Goal: Task Accomplishment & Management: Use online tool/utility

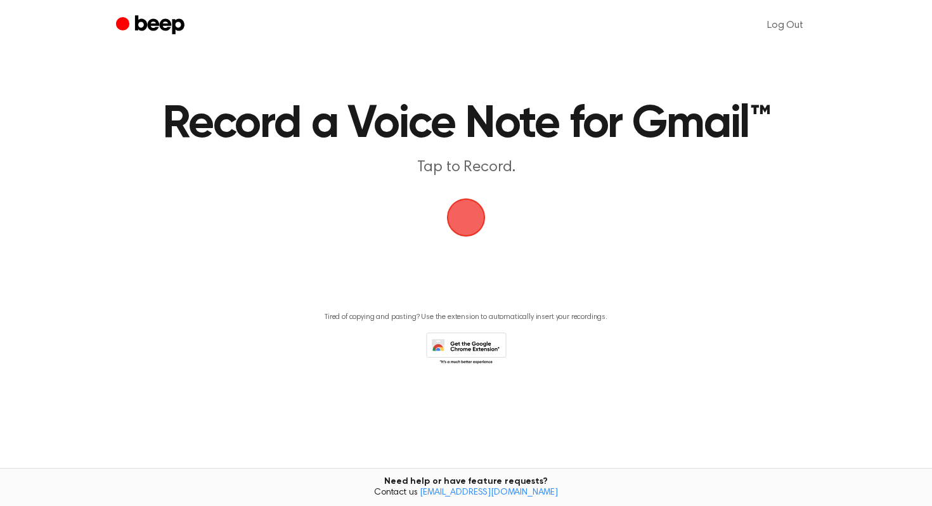
click at [472, 221] on span "button" at bounding box center [466, 218] width 36 height 36
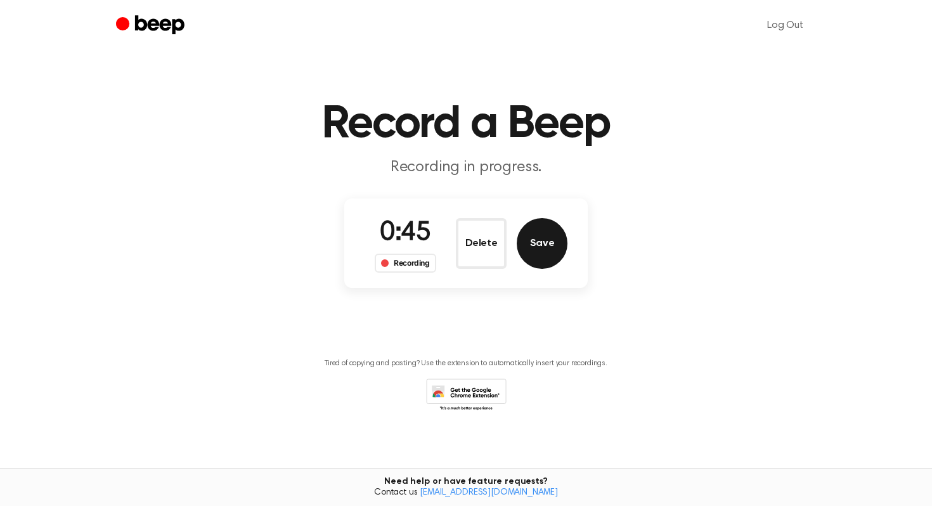
click at [528, 249] on button "Save" at bounding box center [542, 243] width 51 height 51
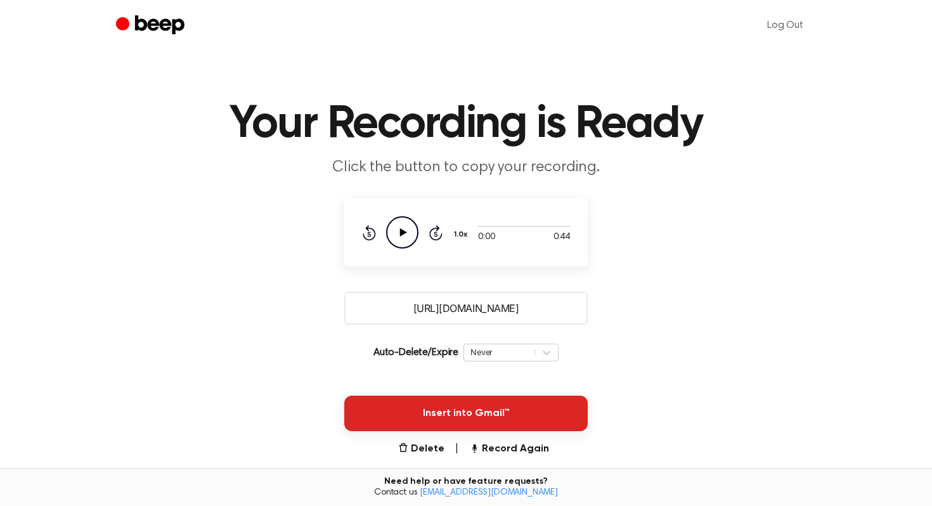
click at [526, 412] on button "Insert into Gmail™" at bounding box center [466, 414] width 244 height 36
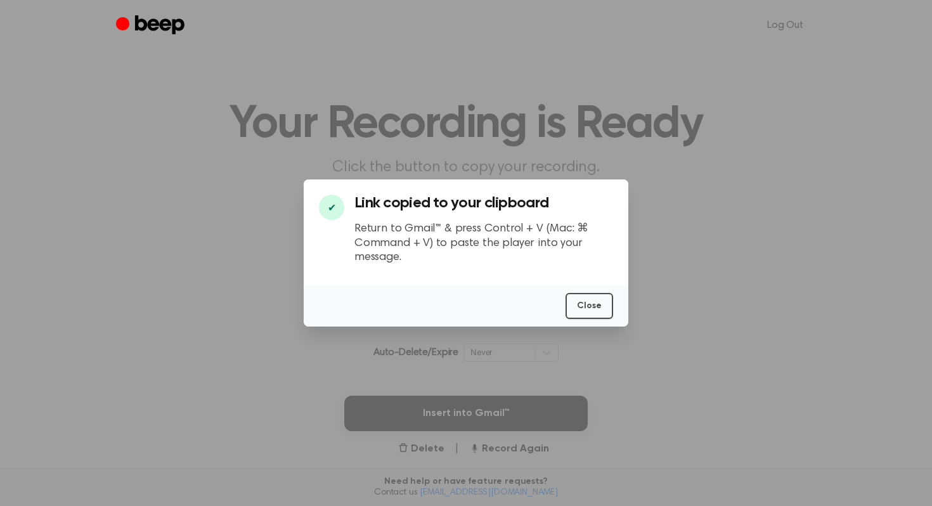
click at [605, 361] on div at bounding box center [466, 253] width 932 height 506
click at [593, 312] on button "Close" at bounding box center [590, 306] width 48 height 26
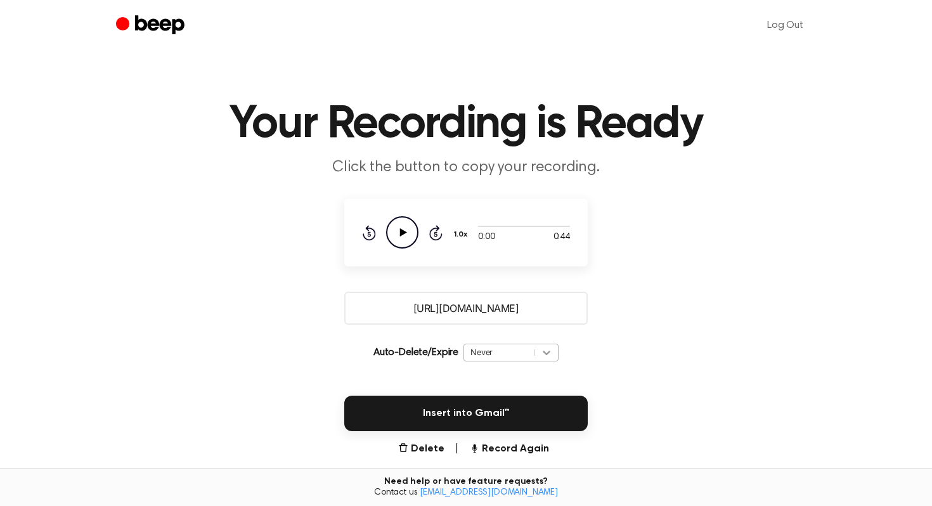
click at [544, 353] on div "Never" at bounding box center [511, 353] width 95 height 18
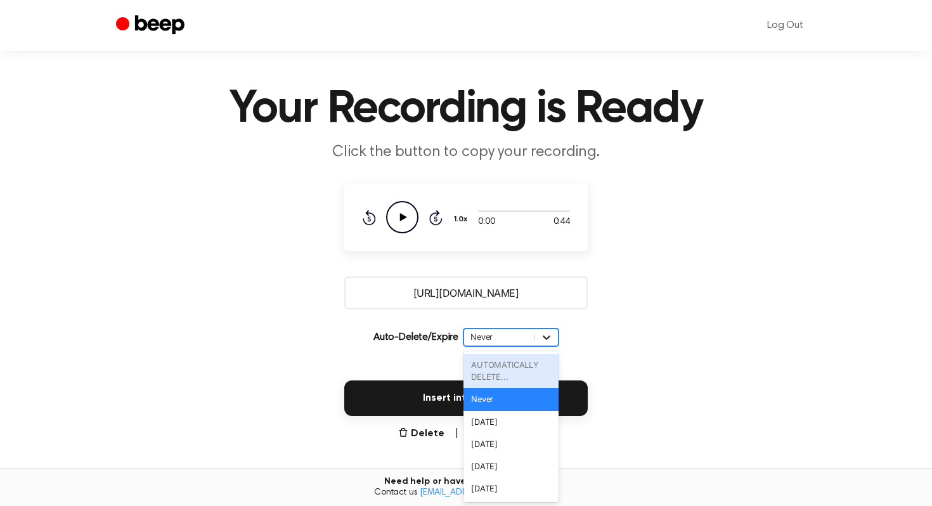
scroll to position [16, 0]
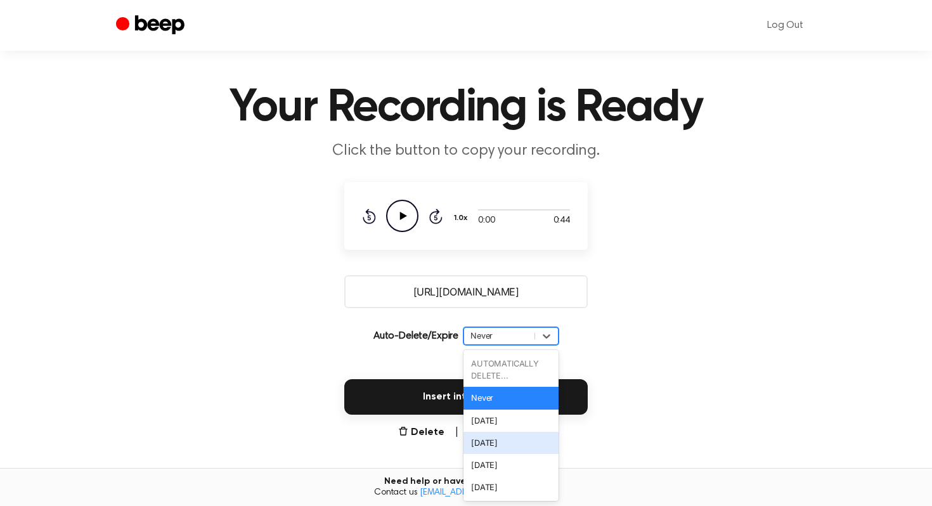
click at [521, 447] on div "[DATE]" at bounding box center [511, 443] width 95 height 22
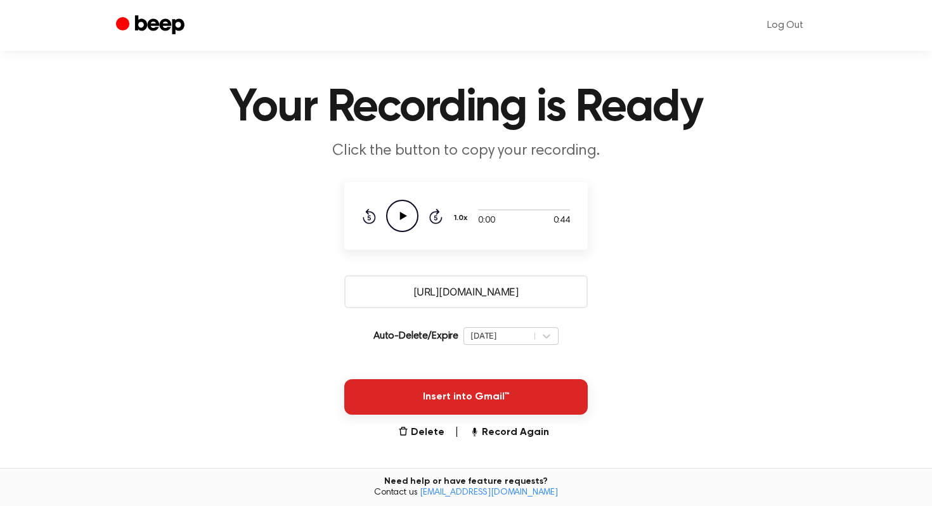
click at [529, 397] on button "Insert into Gmail™" at bounding box center [466, 397] width 244 height 36
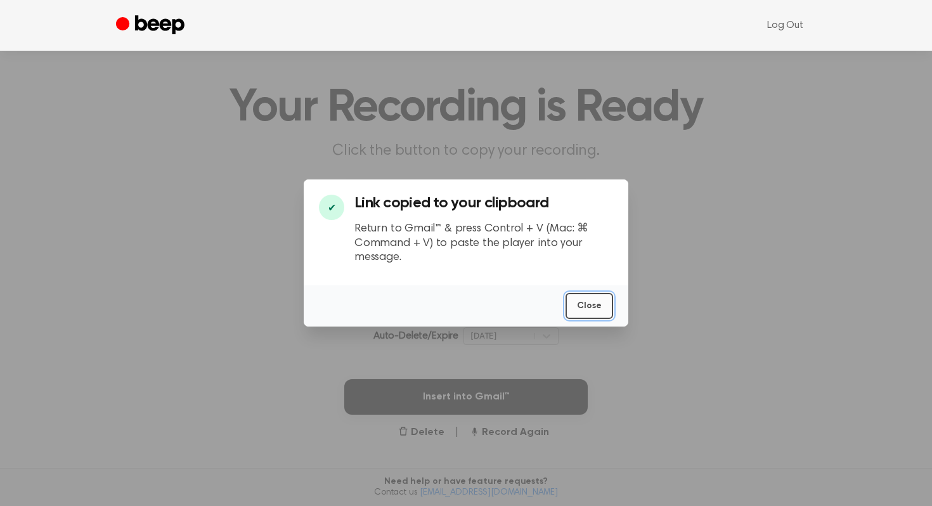
click at [586, 304] on button "Close" at bounding box center [590, 306] width 48 height 26
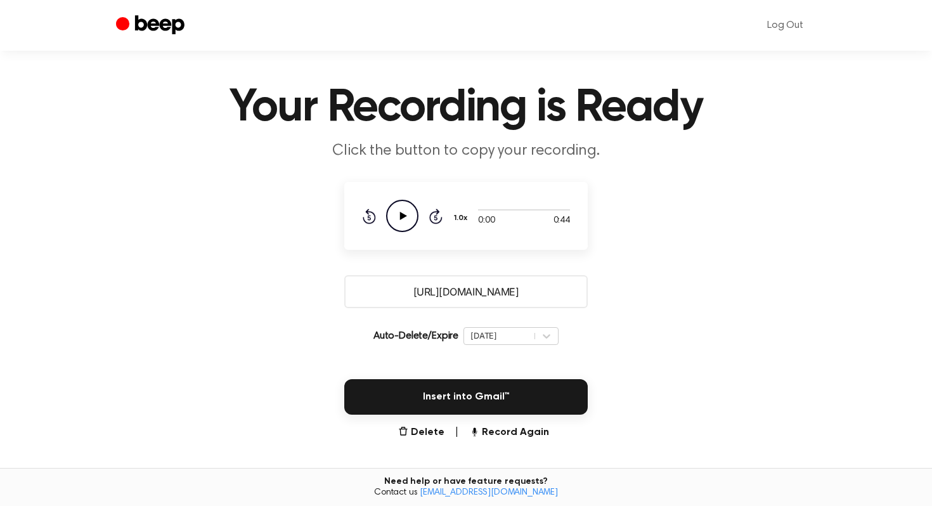
click at [396, 214] on icon "Play Audio" at bounding box center [402, 216] width 32 height 32
click at [396, 214] on icon "Pause Audio" at bounding box center [402, 216] width 32 height 32
click at [400, 215] on icon at bounding box center [403, 216] width 7 height 8
click at [403, 212] on icon at bounding box center [403, 216] width 6 height 8
